Goal: Task Accomplishment & Management: Manage account settings

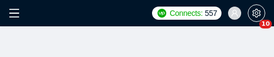
checkbox input "true"
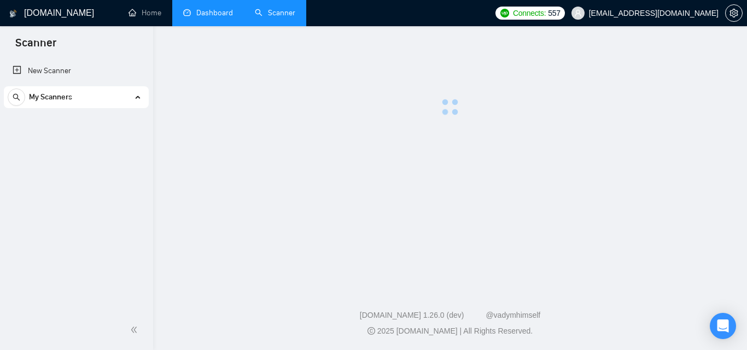
click at [202, 17] on link "Dashboard" at bounding box center [208, 12] width 50 height 9
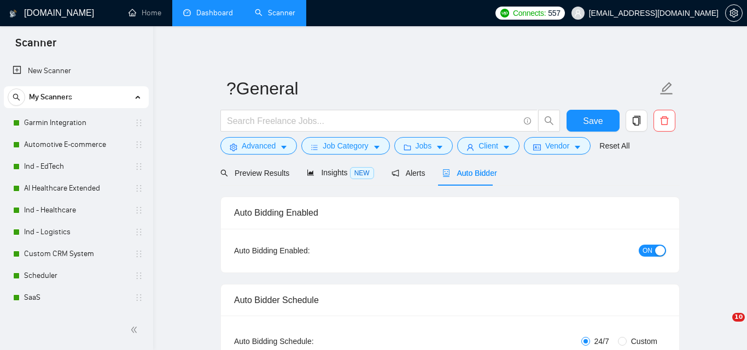
click at [212, 15] on link "Dashboard" at bounding box center [208, 12] width 50 height 9
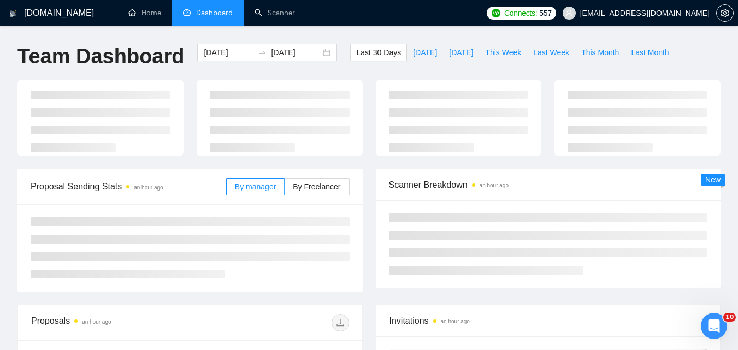
type input "[DATE]"
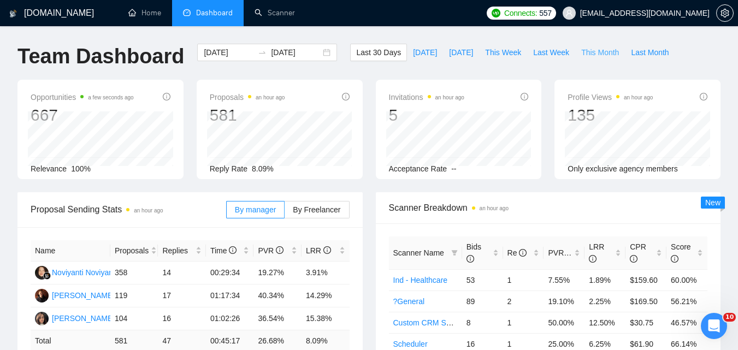
click at [596, 49] on span "This Month" at bounding box center [601, 52] width 38 height 12
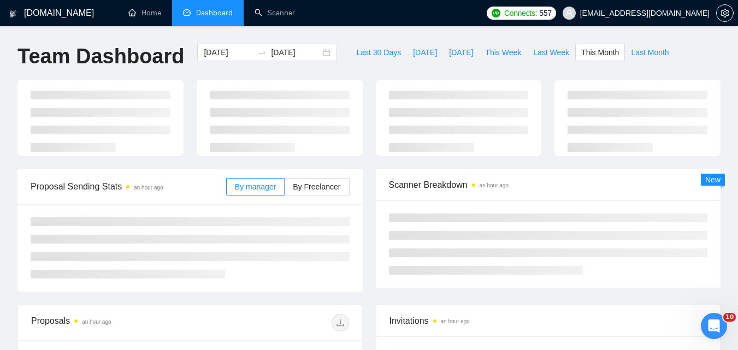
type input "[DATE]"
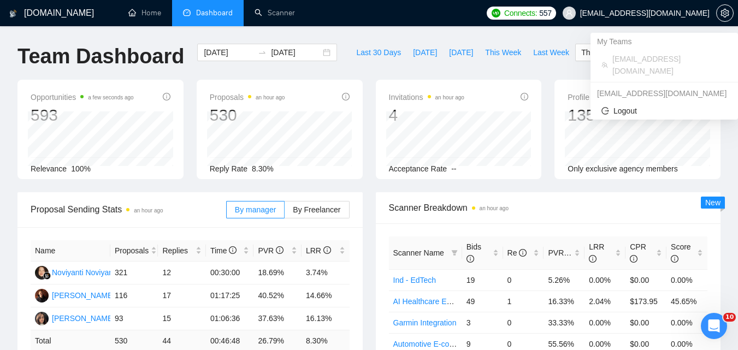
click at [665, 13] on span "[EMAIL_ADDRESS][DOMAIN_NAME]" at bounding box center [645, 13] width 130 height 0
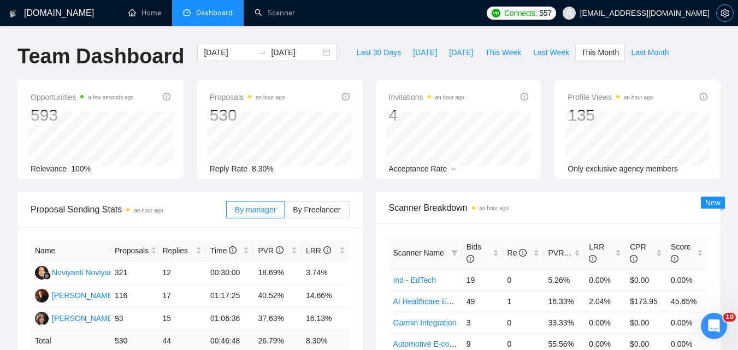
click at [721, 18] on button "button" at bounding box center [725, 12] width 17 height 17
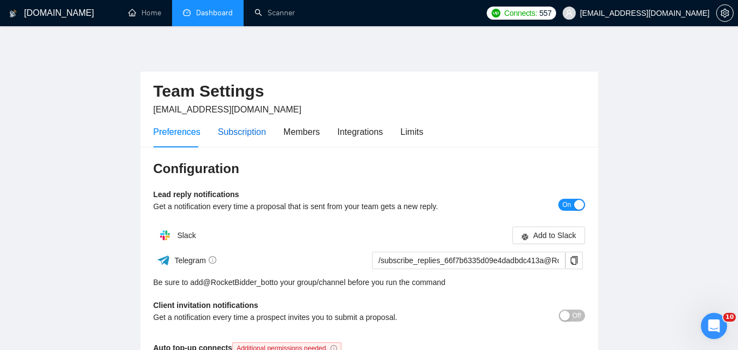
click at [230, 130] on div "Subscription" at bounding box center [242, 132] width 48 height 14
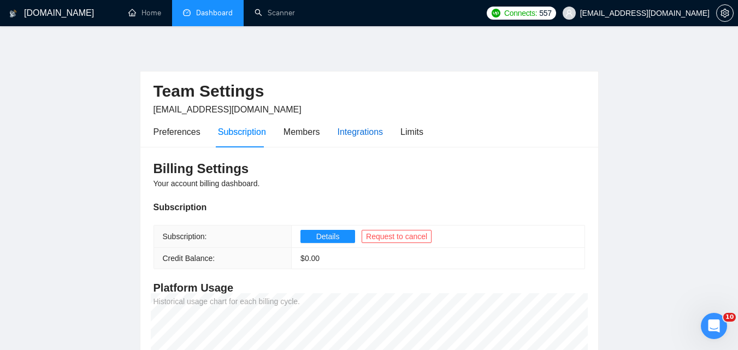
click at [349, 132] on div "Integrations" at bounding box center [361, 132] width 46 height 14
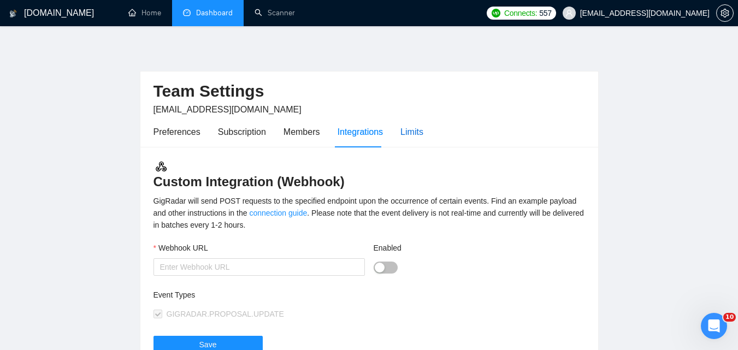
click at [408, 134] on div "Limits" at bounding box center [412, 132] width 23 height 14
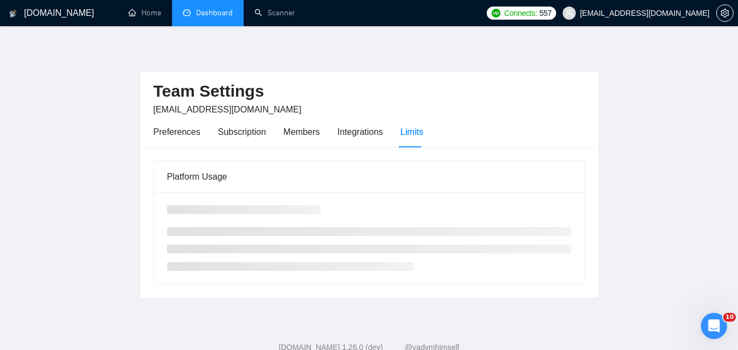
scroll to position [32, 0]
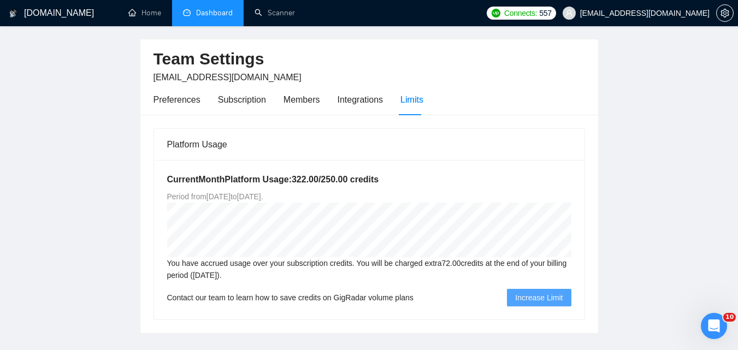
click at [102, 55] on main "Team Settings [EMAIL_ADDRESS][DOMAIN_NAME] Preferences Subscription Members Int…" at bounding box center [368, 172] width 703 height 322
click at [339, 95] on div "Integrations" at bounding box center [361, 100] width 46 height 14
